Goal: Information Seeking & Learning: Understand process/instructions

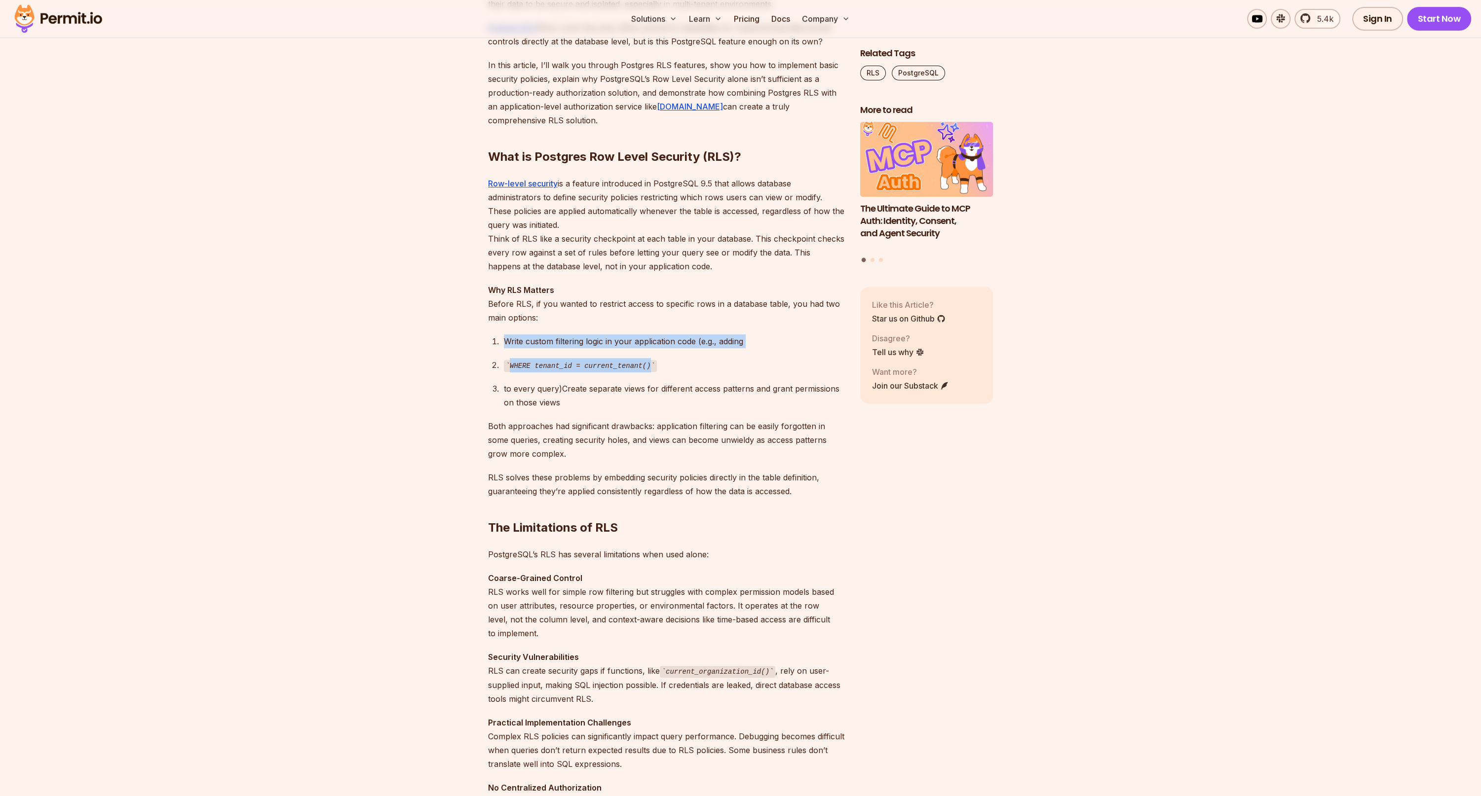
drag, startPoint x: 511, startPoint y: 339, endPoint x: 773, endPoint y: 372, distance: 264.0
click at [773, 372] on ol "Write custom filtering logic in your application code (e.g., adding WHERE tenan…" at bounding box center [666, 372] width 356 height 75
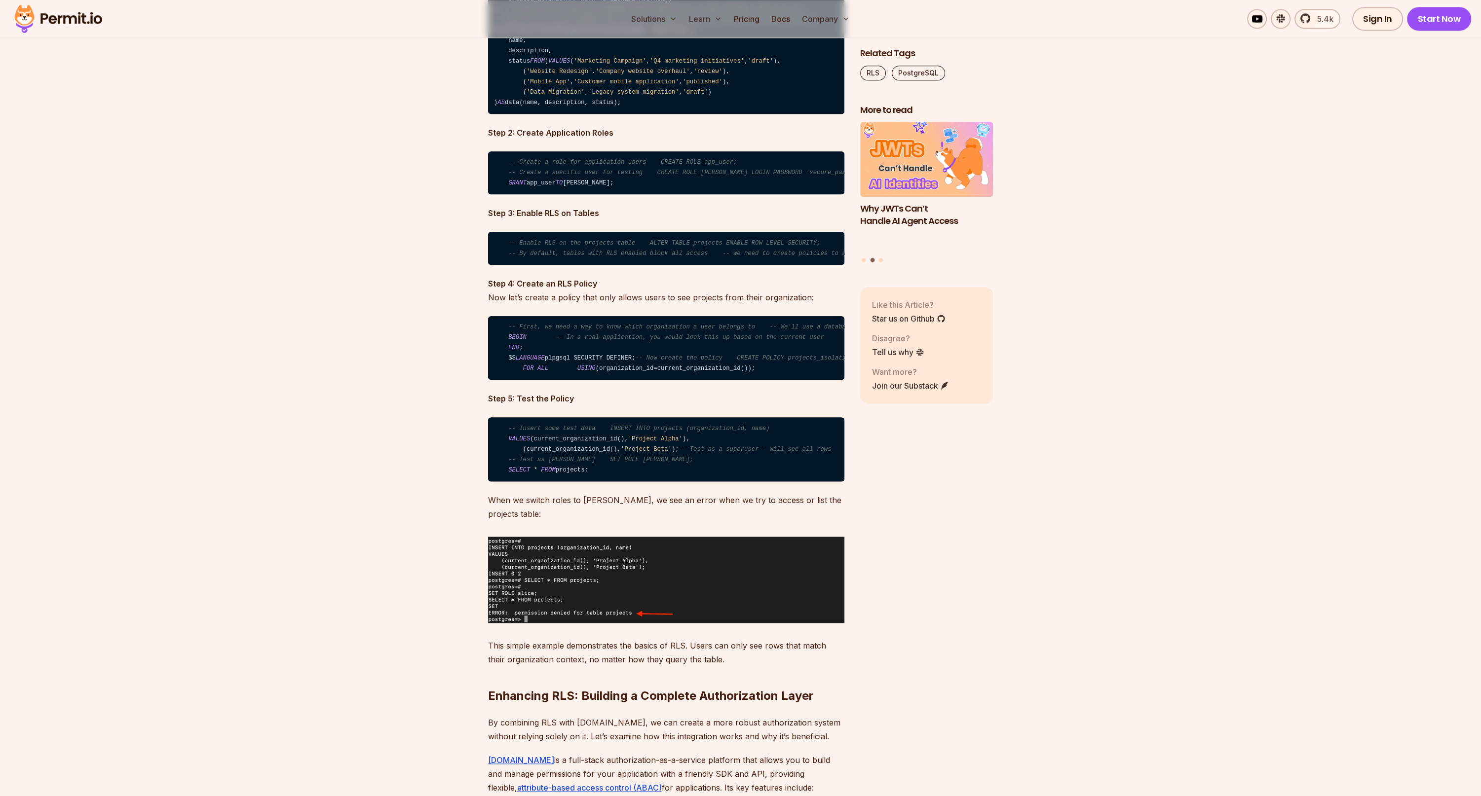
scroll to position [2368, 0]
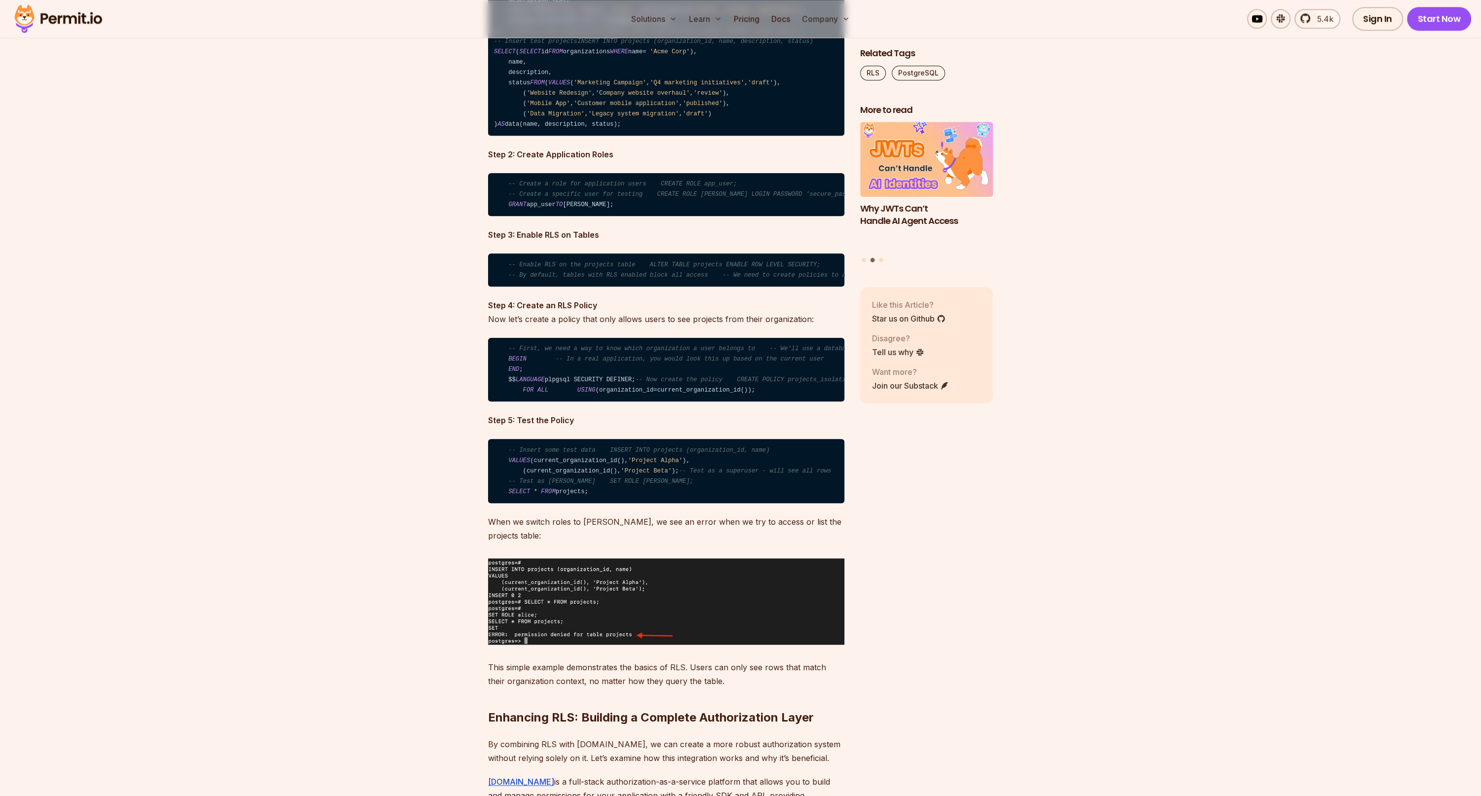
click at [709, 503] on code "-- Insert some test data INSERT INTO projects (organization_id, name) VALUES (c…" at bounding box center [666, 471] width 356 height 64
drag, startPoint x: 682, startPoint y: 546, endPoint x: 779, endPoint y: 544, distance: 97.2
click at [779, 503] on code "-- Insert some test data INSERT INTO projects (organization_id, name) VALUES (c…" at bounding box center [666, 471] width 356 height 64
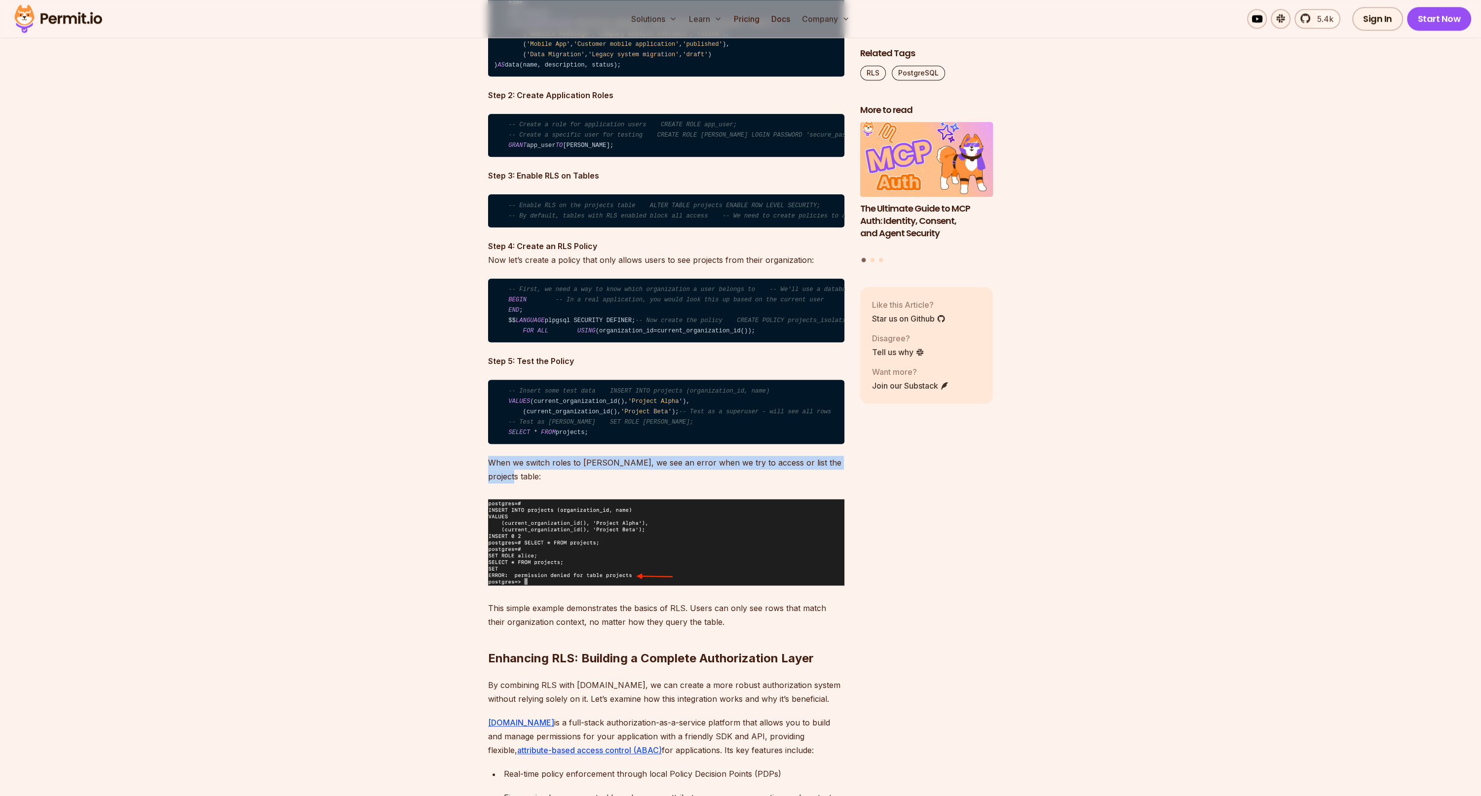
drag, startPoint x: 489, startPoint y: 579, endPoint x: 848, endPoint y: 577, distance: 358.7
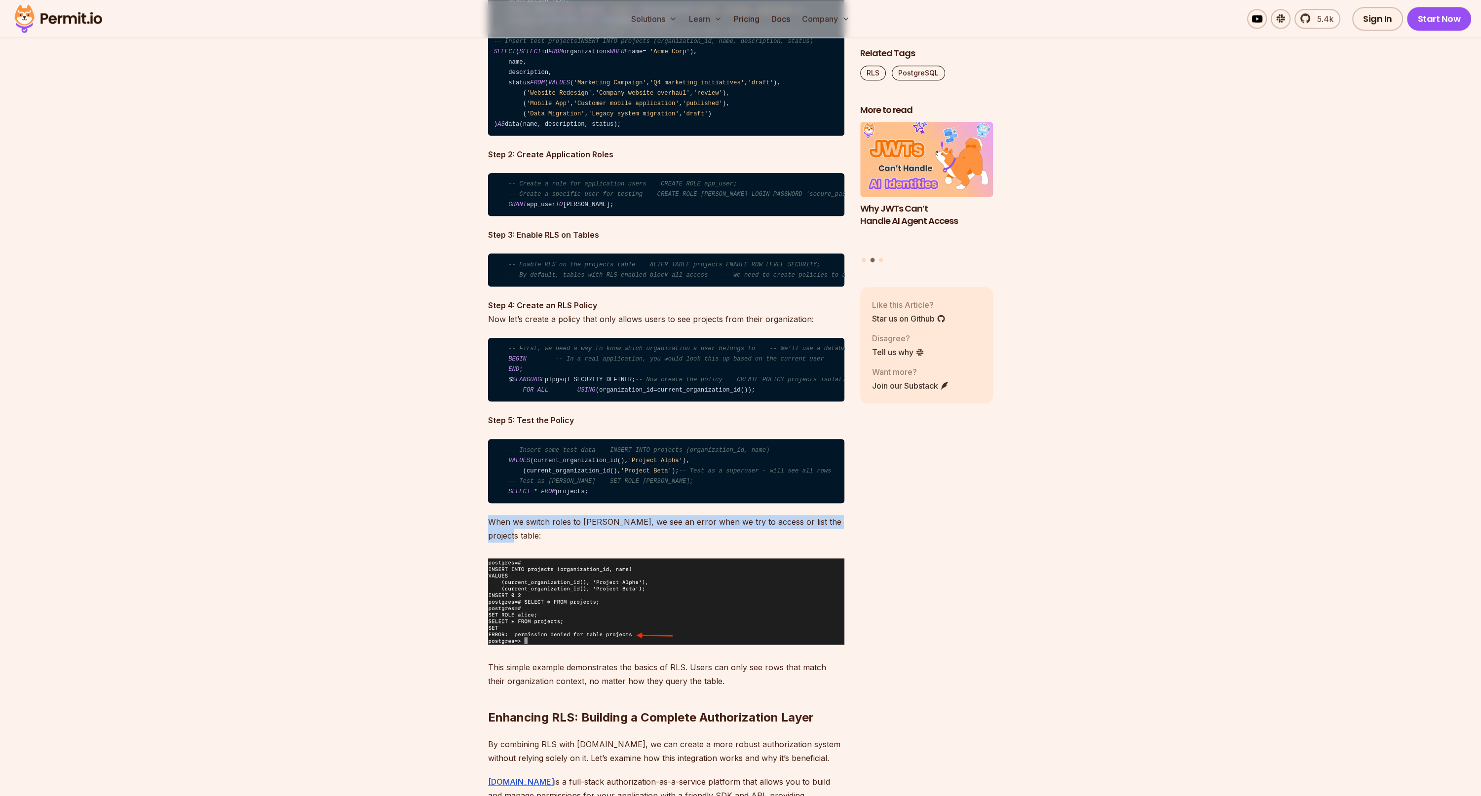
scroll to position [0, 3]
drag, startPoint x: 730, startPoint y: 286, endPoint x: 765, endPoint y: 285, distance: 35.0
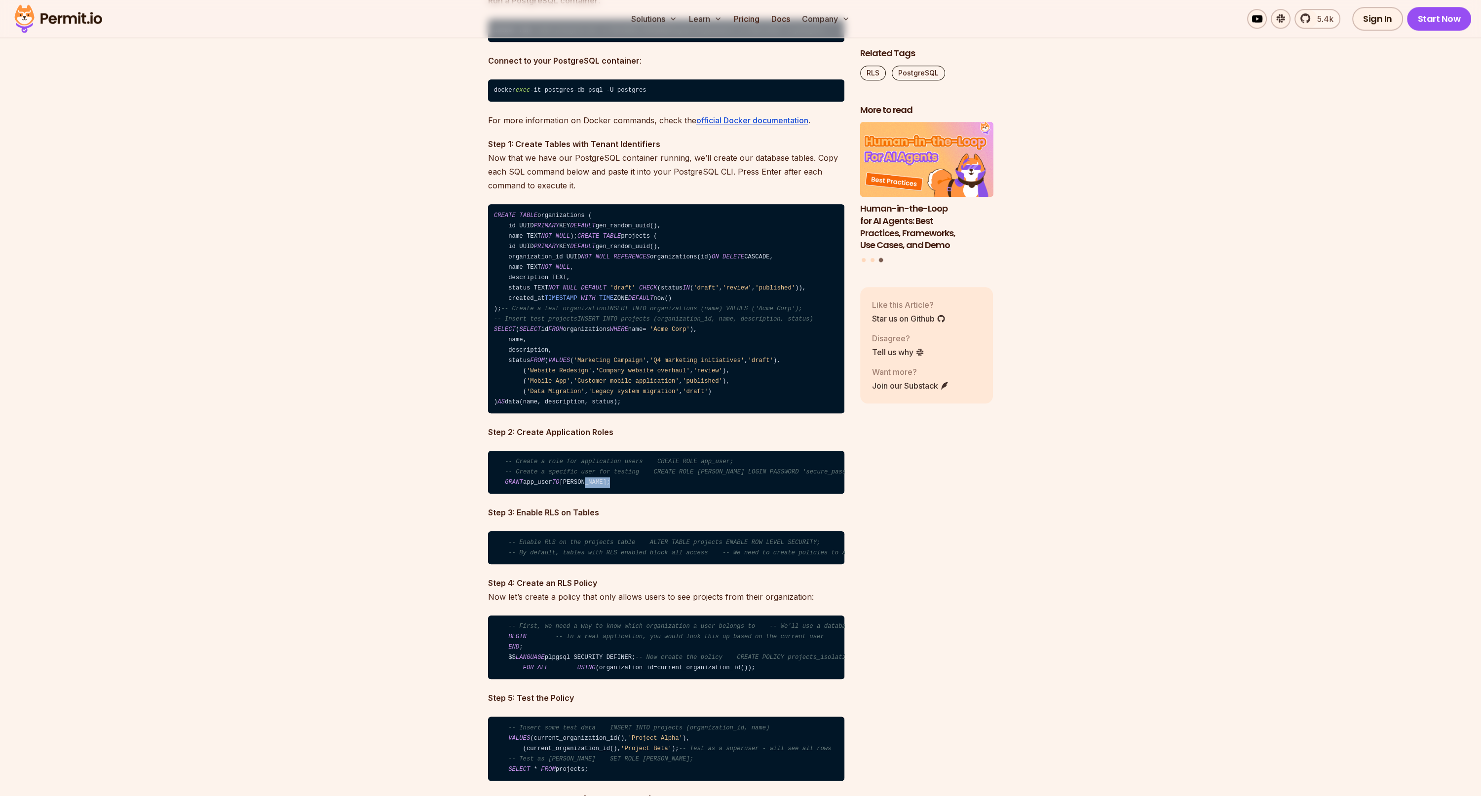
scroll to position [2072, 0]
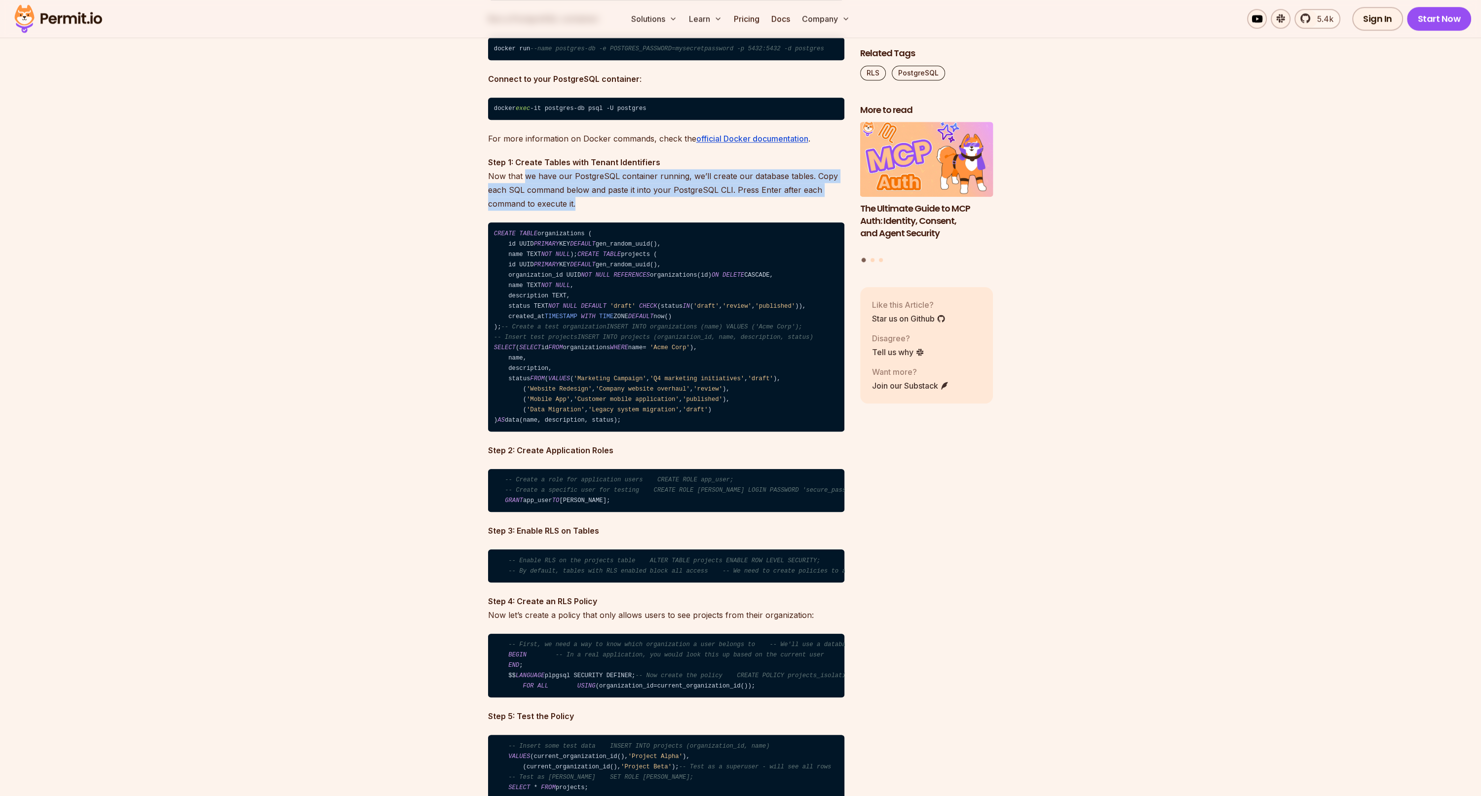
drag, startPoint x: 524, startPoint y: 176, endPoint x: 589, endPoint y: 214, distance: 76.1
drag, startPoint x: 589, startPoint y: 214, endPoint x: 481, endPoint y: 177, distance: 114.8
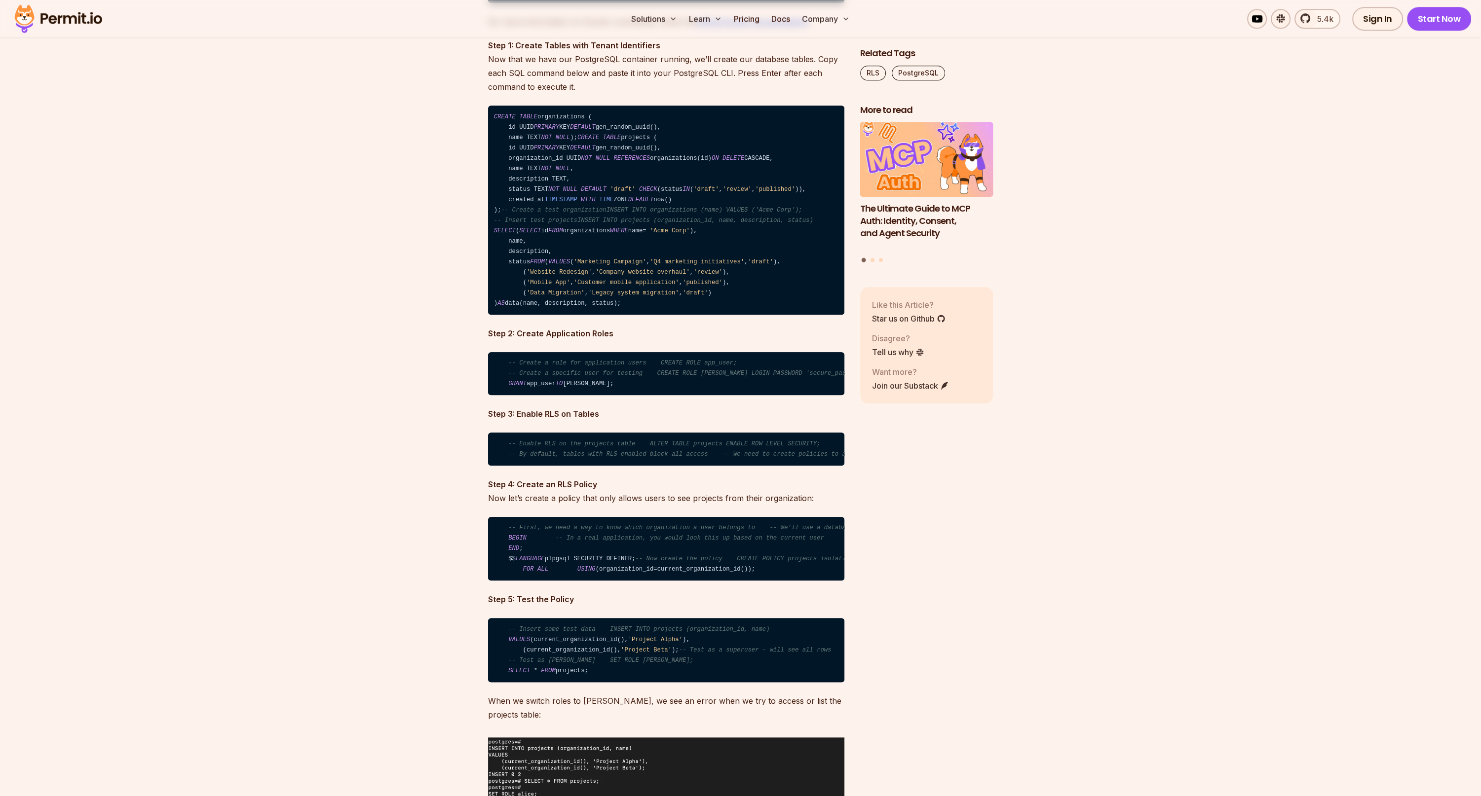
scroll to position [2191, 0]
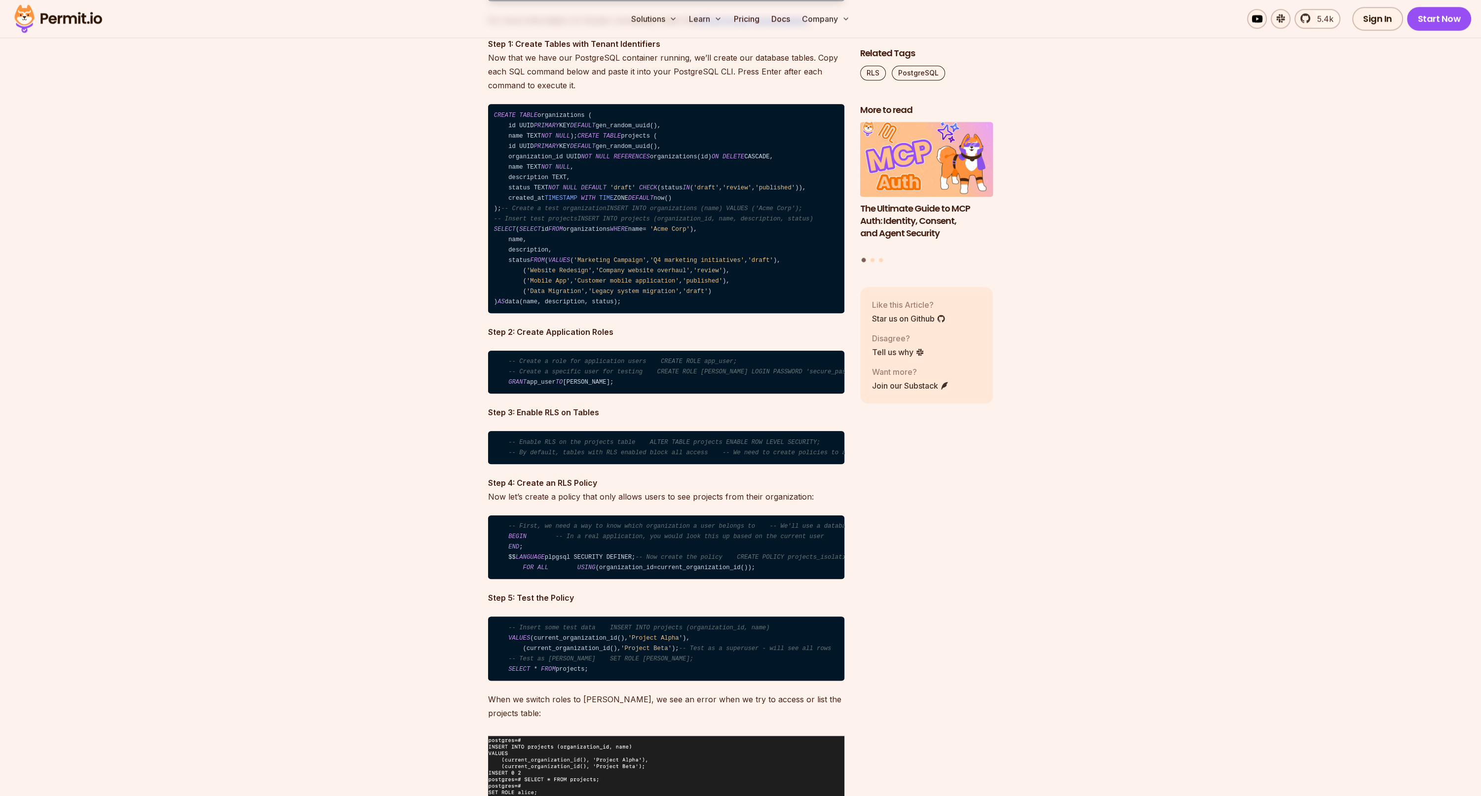
drag, startPoint x: 622, startPoint y: 530, endPoint x: 642, endPoint y: 533, distance: 20.0
click at [642, 464] on code "-- Enable RLS on the projects table ALTER TABLE projects ENABLE ROW LEVEL SECUR…" at bounding box center [666, 447] width 356 height 33
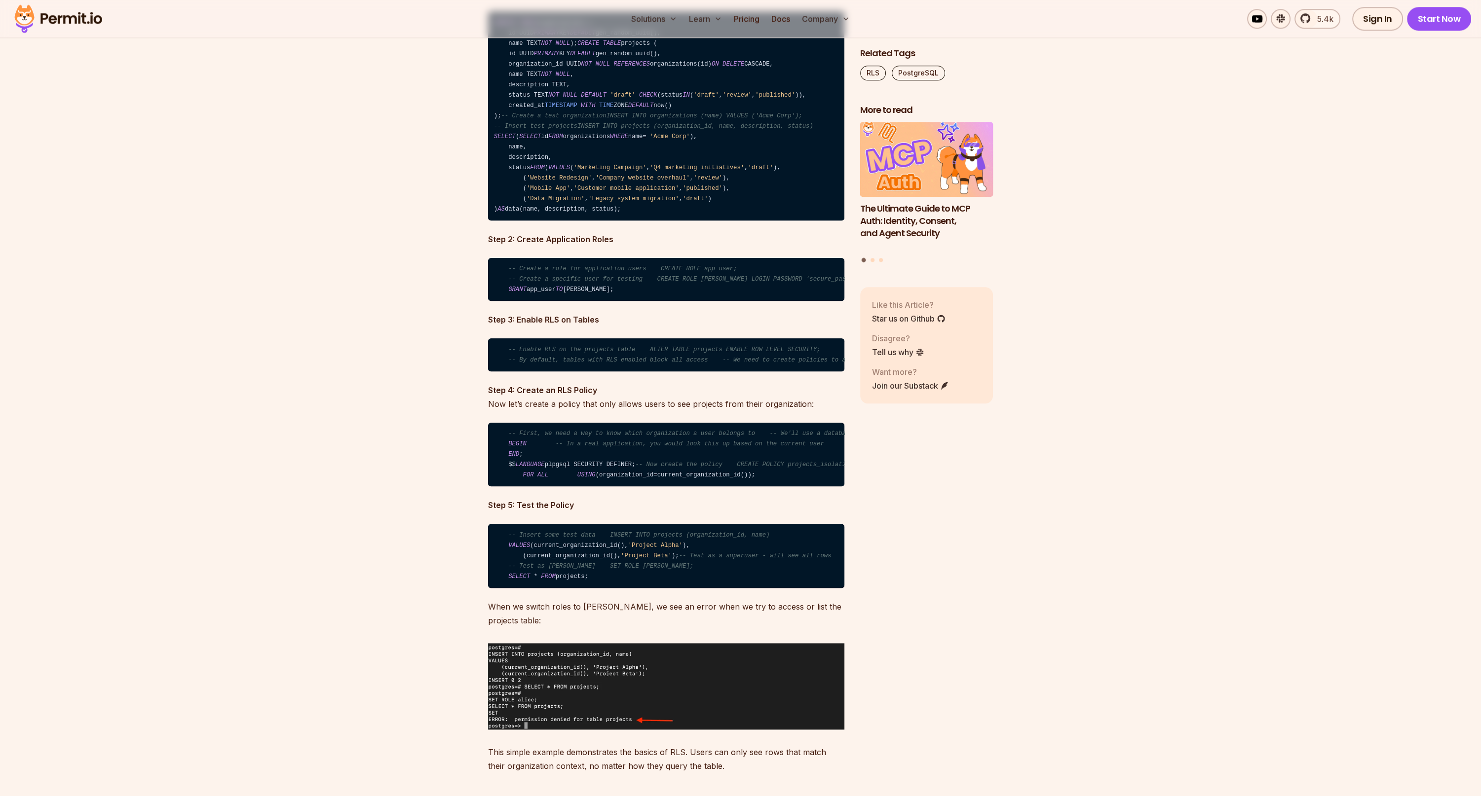
scroll to position [2309, 0]
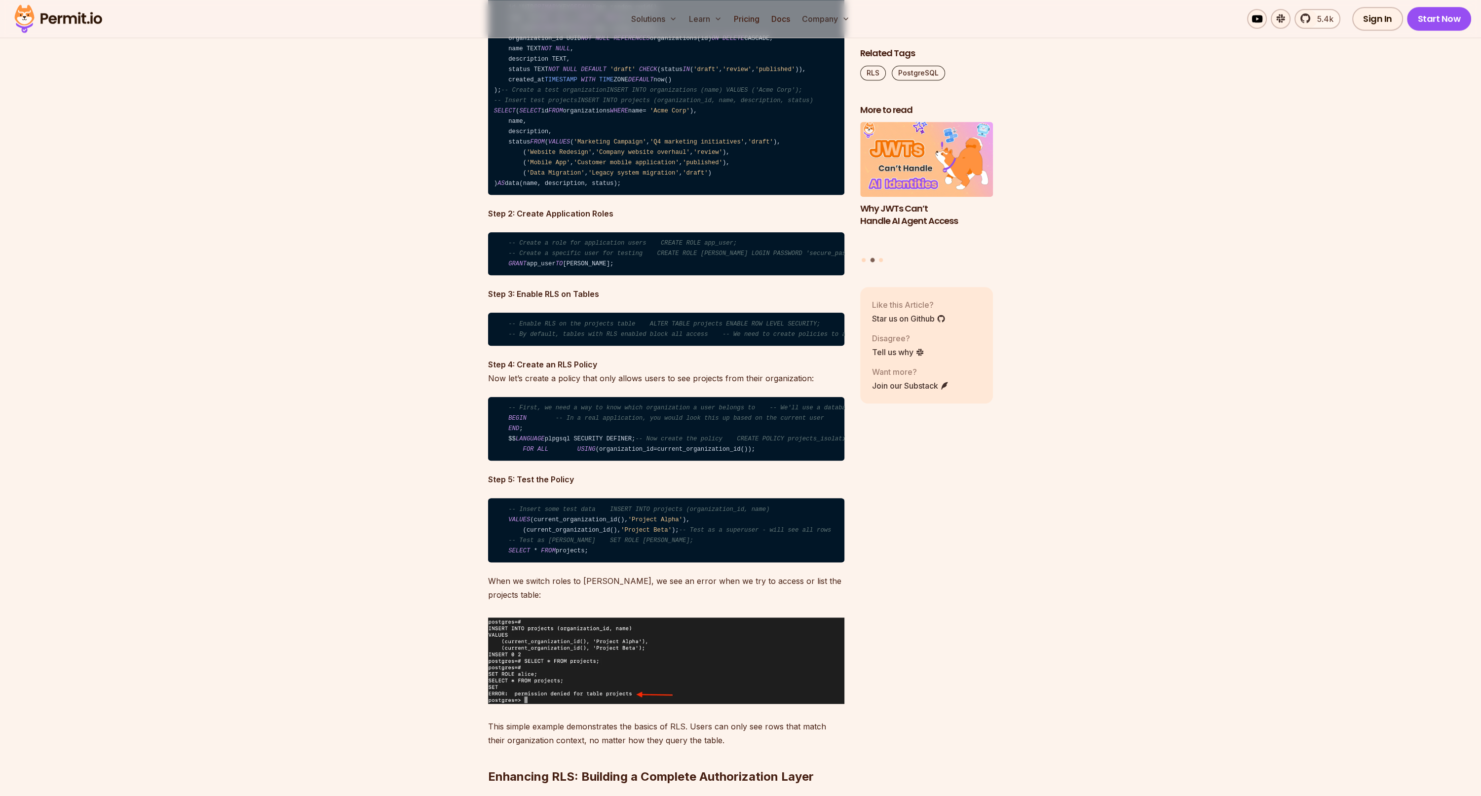
click at [596, 461] on code "-- First, we need a way to know which organization a user belongs to -- We'll u…" at bounding box center [666, 429] width 356 height 64
click at [641, 461] on code "-- First, we need a way to know which organization a user belongs to -- We'll u…" at bounding box center [666, 429] width 356 height 64
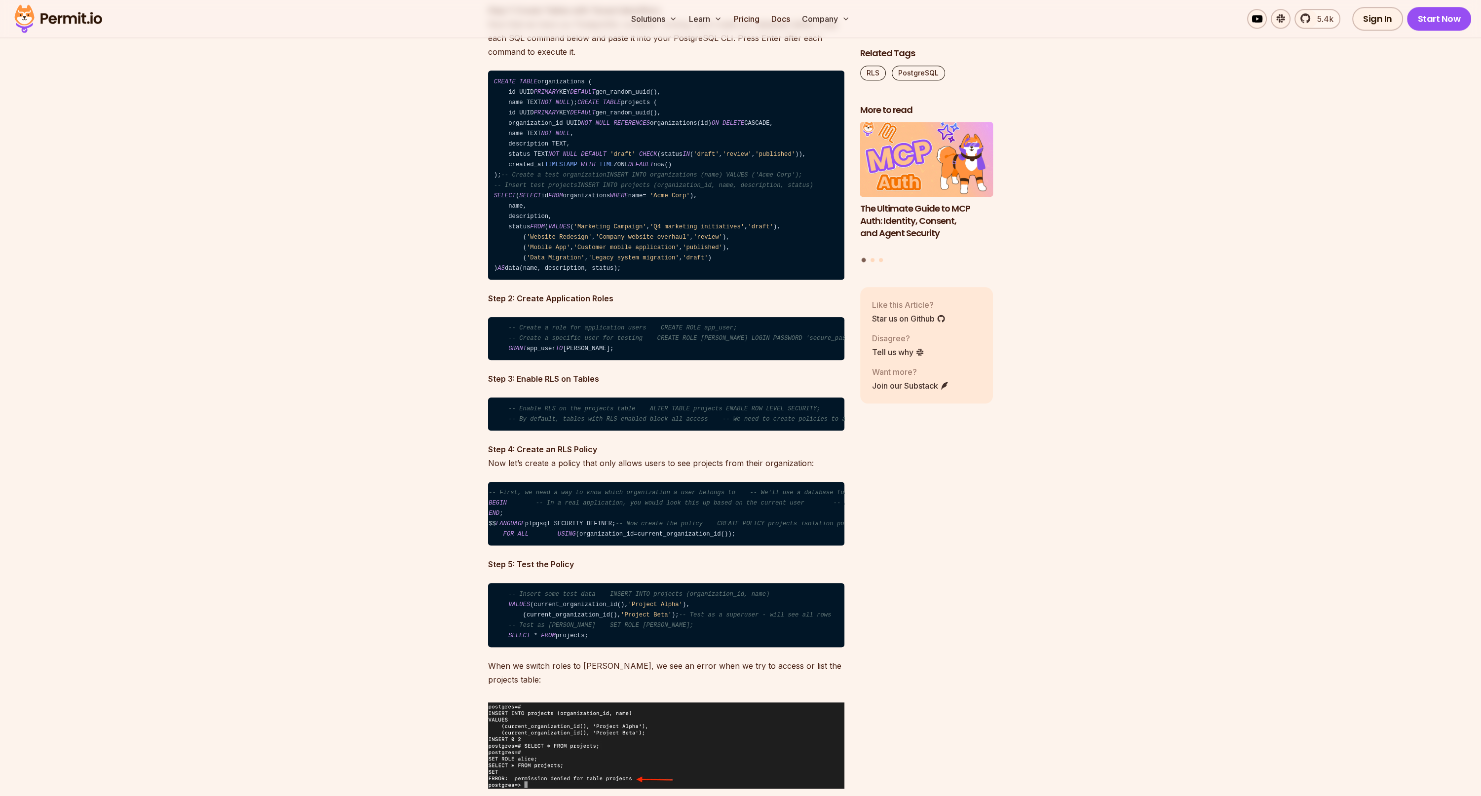
scroll to position [2250, 0]
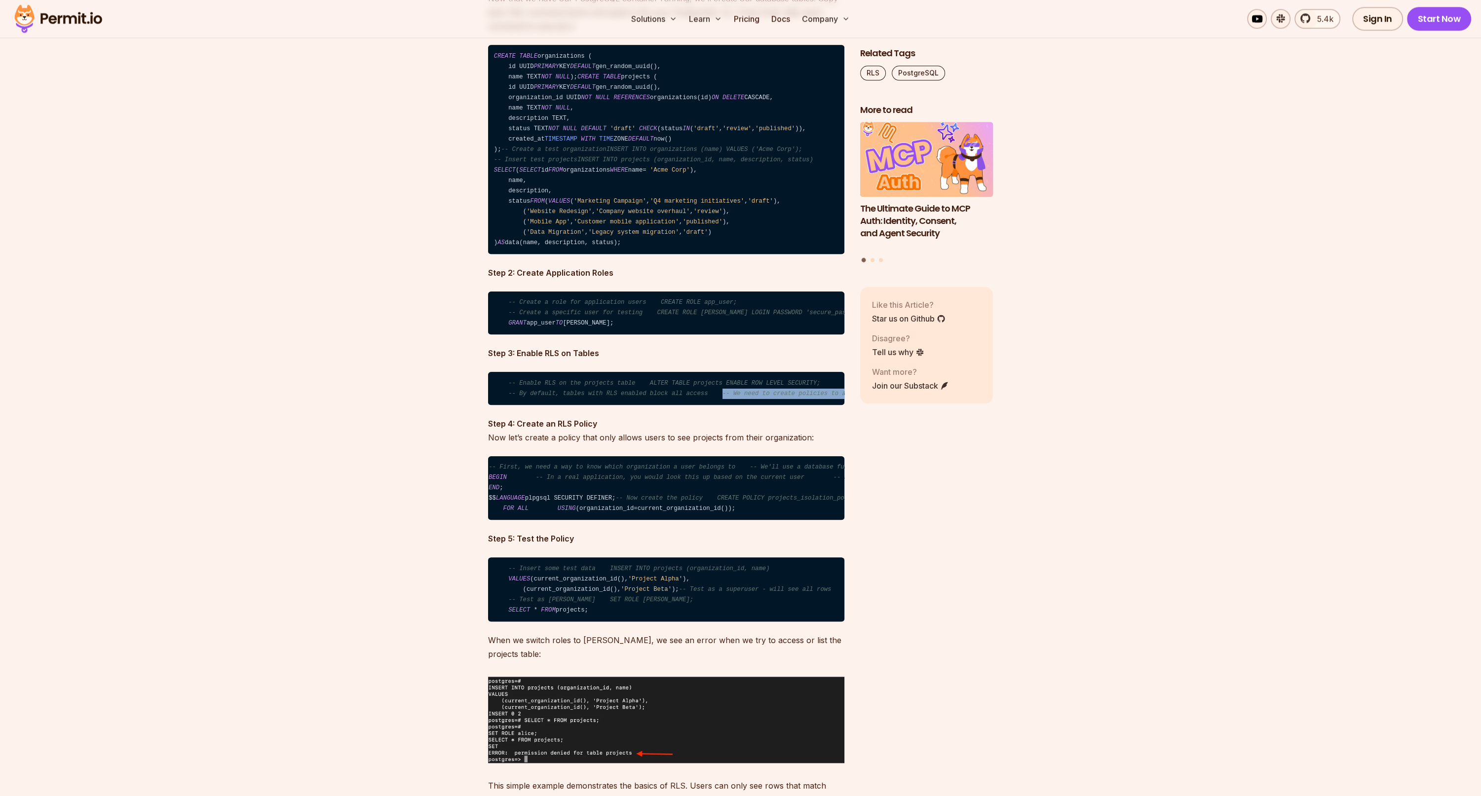
drag, startPoint x: 707, startPoint y: 468, endPoint x: 722, endPoint y: 468, distance: 15.8
click at [722, 405] on code "-- Enable RLS on the projects table ALTER TABLE projects ENABLE ROW LEVEL SECUR…" at bounding box center [666, 388] width 356 height 33
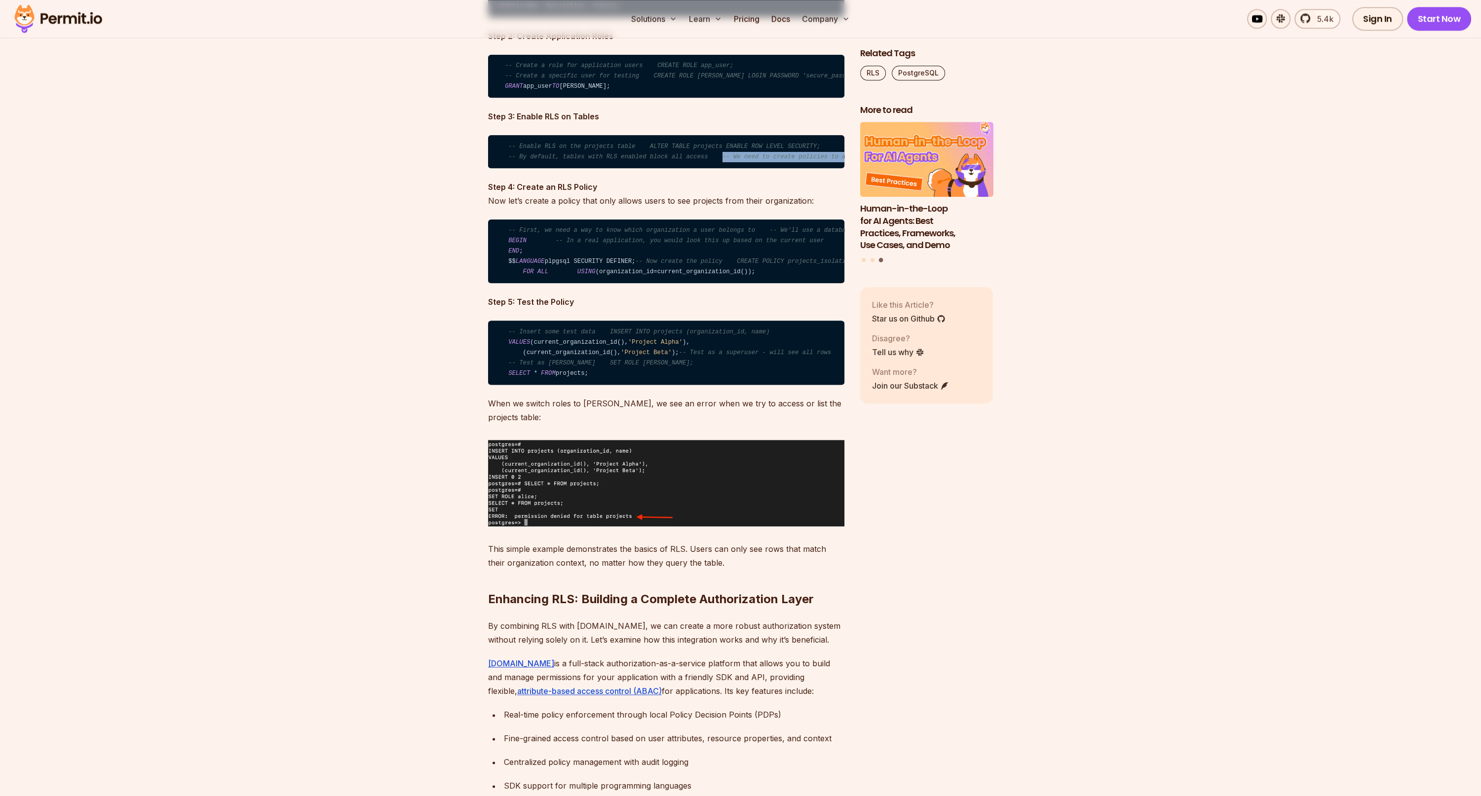
scroll to position [2191, 0]
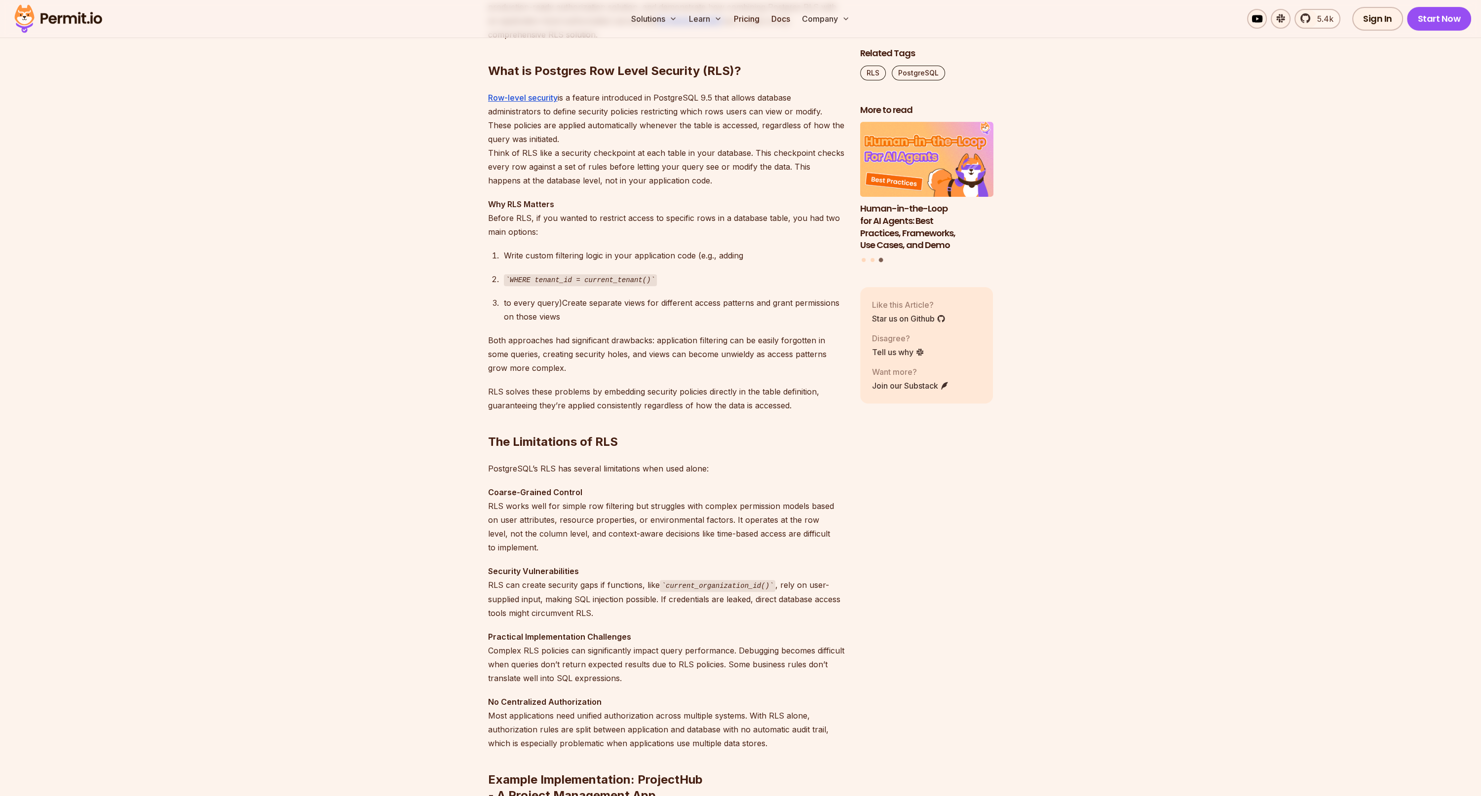
scroll to position [592, 0]
